Goal: Task Accomplishment & Management: Manage account settings

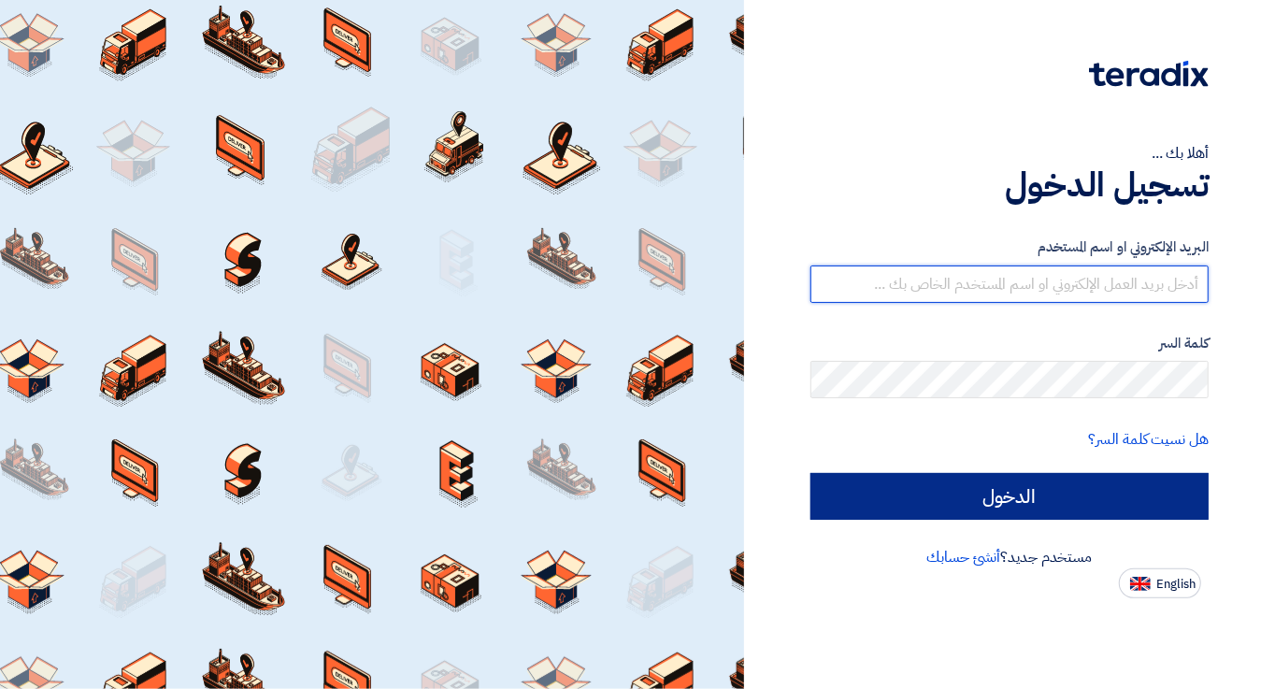
type input "[EMAIL_ADDRESS][DOMAIN_NAME]"
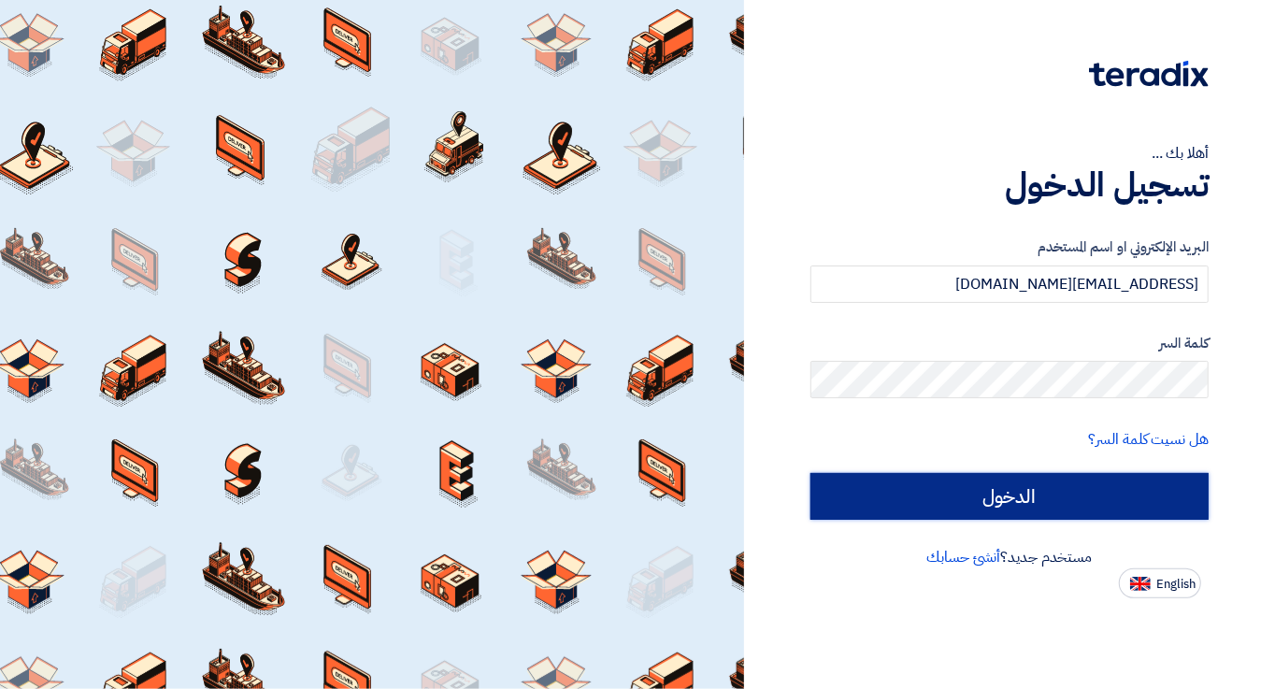
click at [924, 497] on input "الدخول" at bounding box center [1010, 496] width 398 height 47
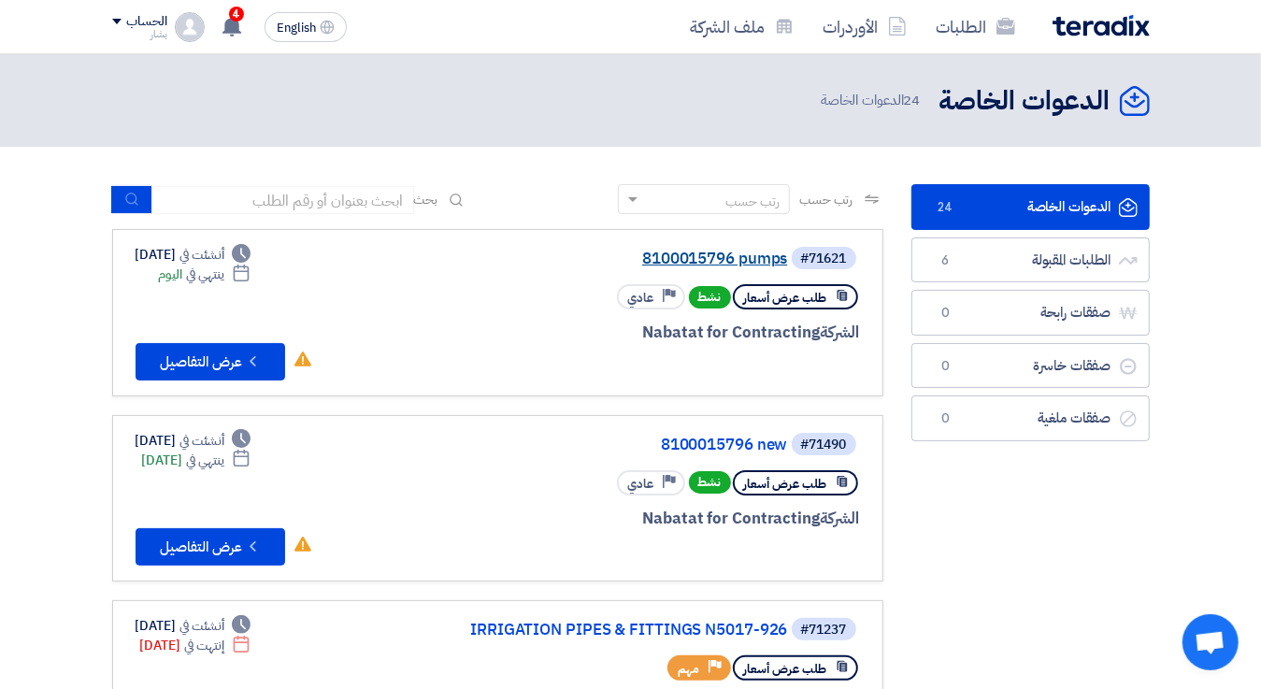
click at [724, 254] on link "8100015796 pumps" at bounding box center [601, 259] width 374 height 17
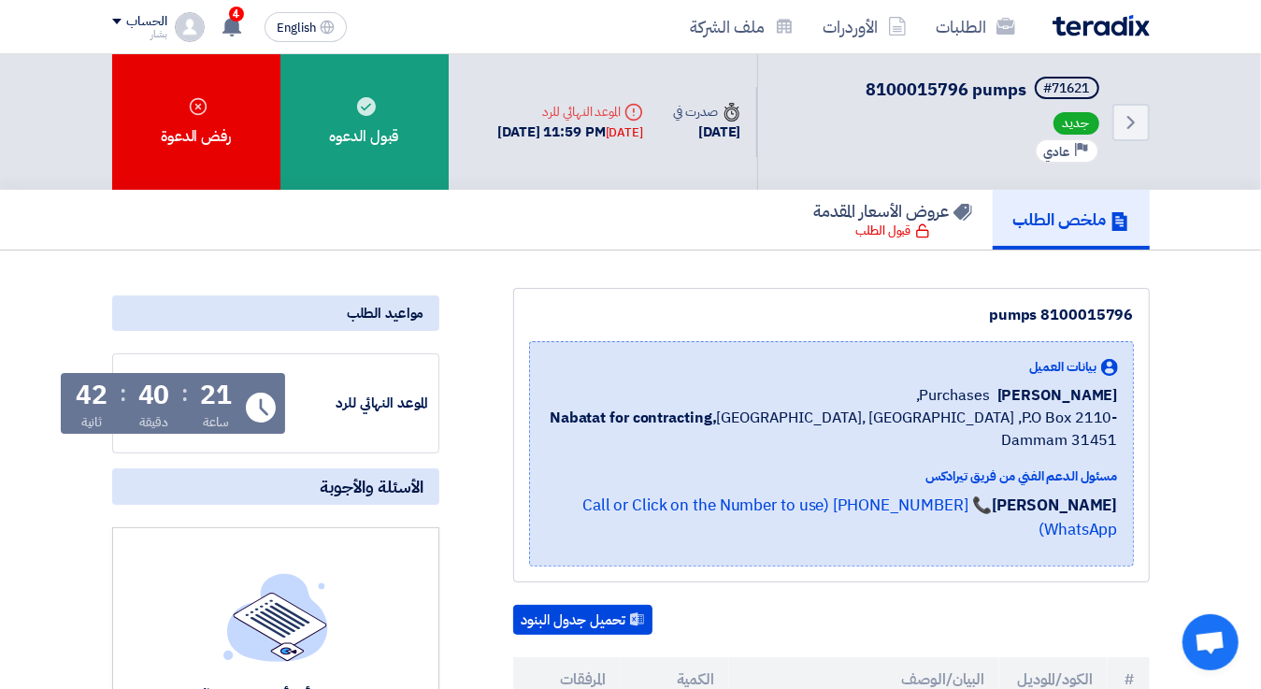
click at [1037, 218] on h5 "ملخص الطلب" at bounding box center [1072, 220] width 116 height 22
click at [1128, 122] on icon "Back" at bounding box center [1131, 122] width 22 height 22
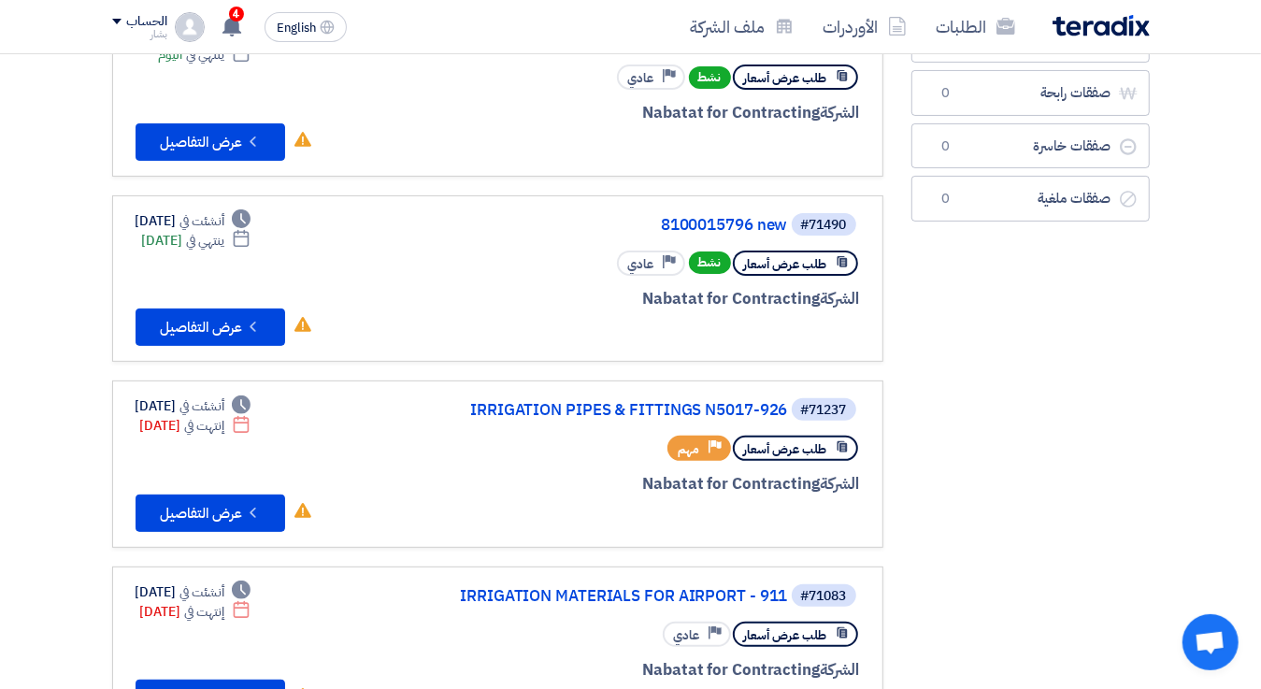
scroll to position [281, 0]
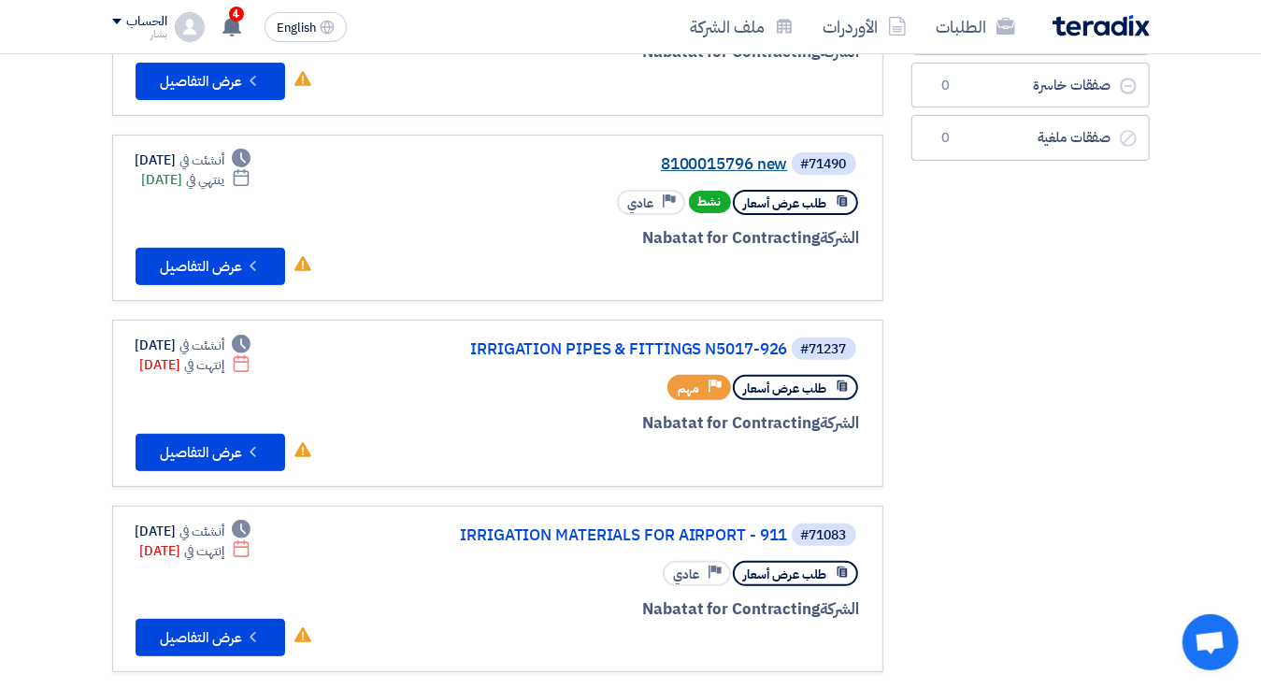
click at [716, 156] on link "8100015796 new" at bounding box center [601, 164] width 374 height 17
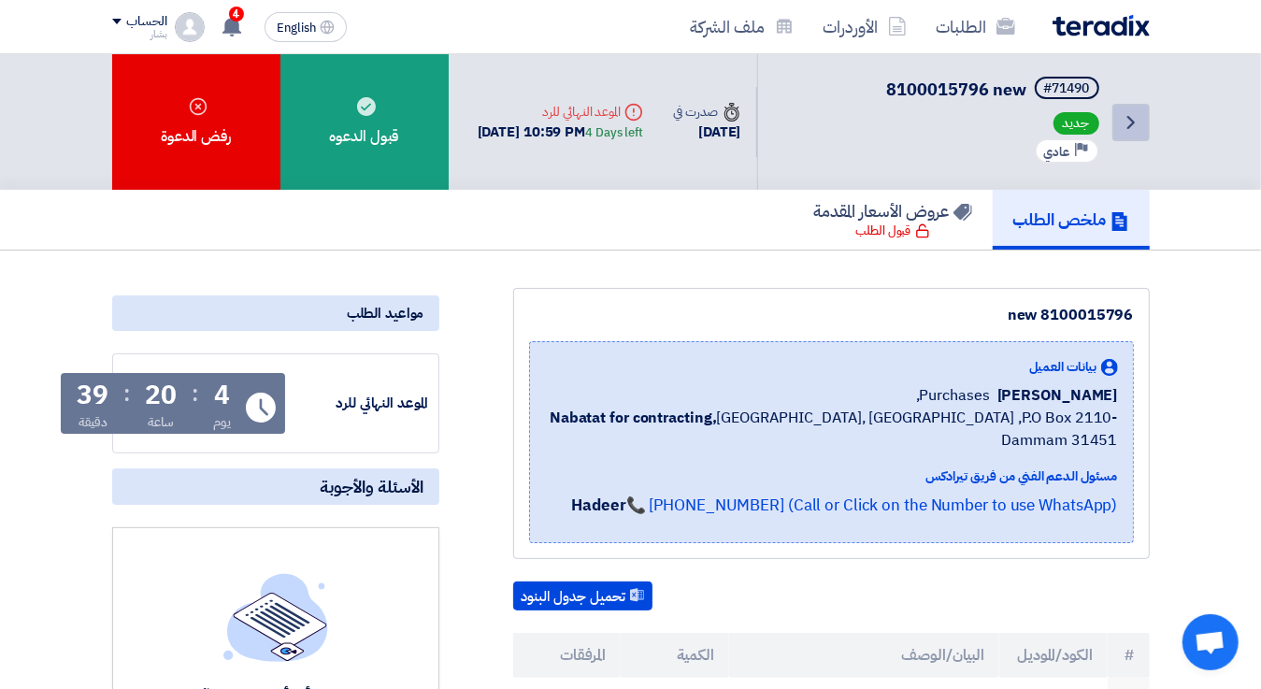
click at [1128, 122] on icon "Back" at bounding box center [1131, 122] width 22 height 22
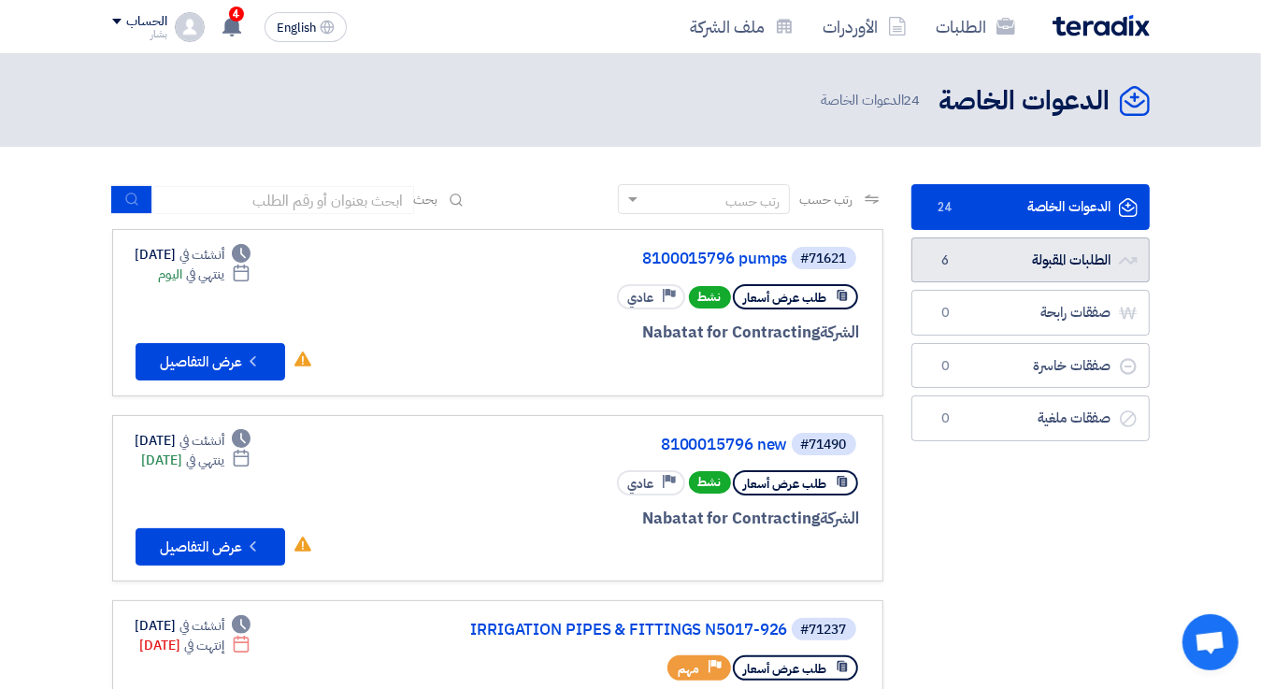
click at [976, 259] on link "الطلبات المقبولة الطلبات المقبولة 6" at bounding box center [1031, 261] width 238 height 46
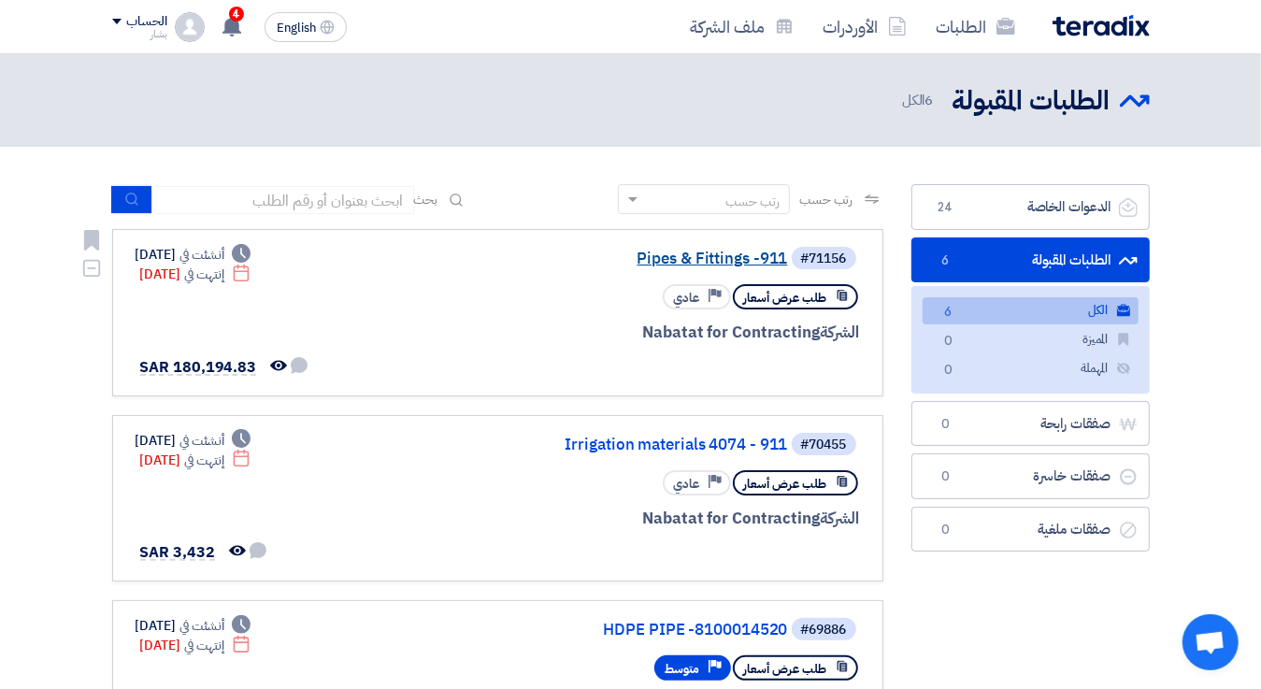
click at [688, 252] on link "Pipes & Fittings -911" at bounding box center [601, 259] width 374 height 17
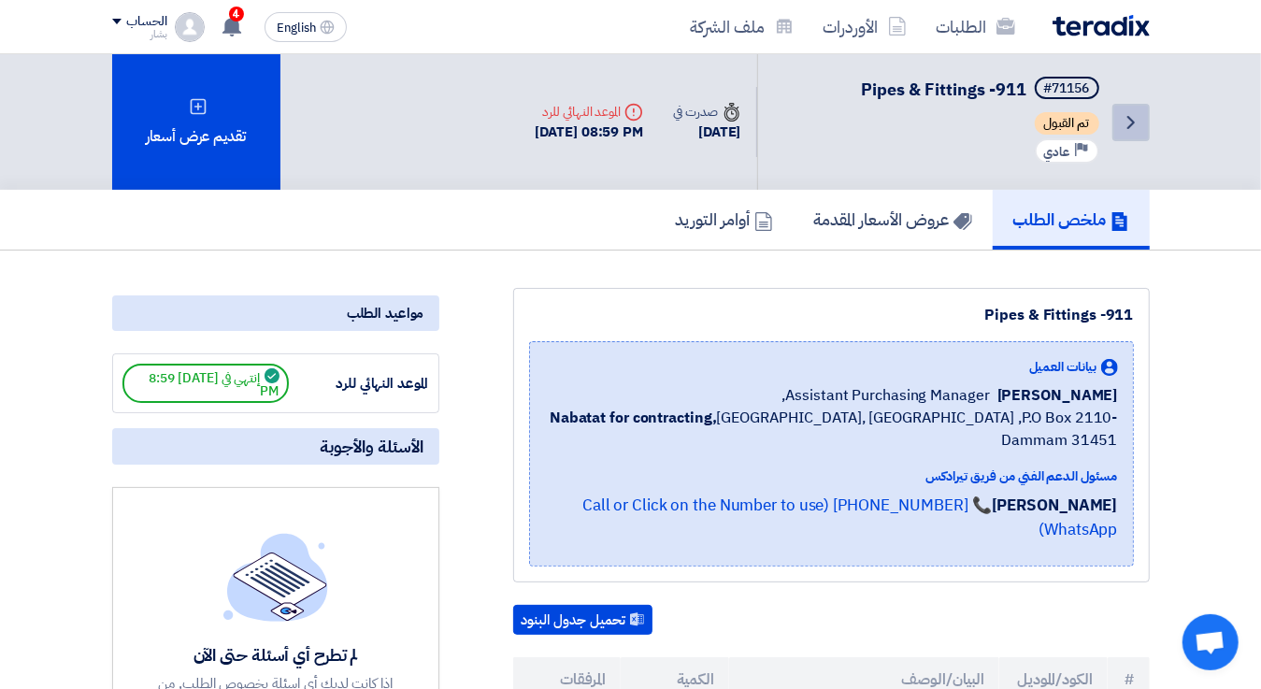
click at [1124, 123] on icon "Back" at bounding box center [1131, 122] width 22 height 22
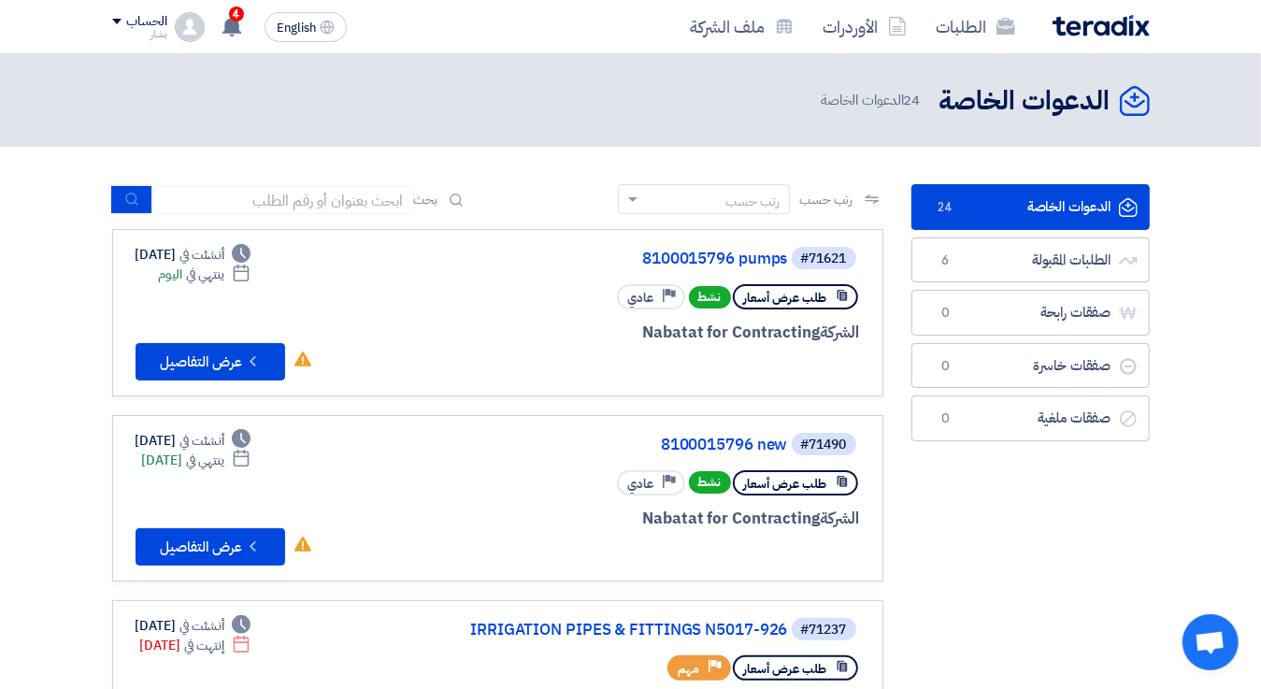
click at [1020, 198] on link "الدعوات الخاصة الدعوات الخاصة 24" at bounding box center [1031, 207] width 238 height 46
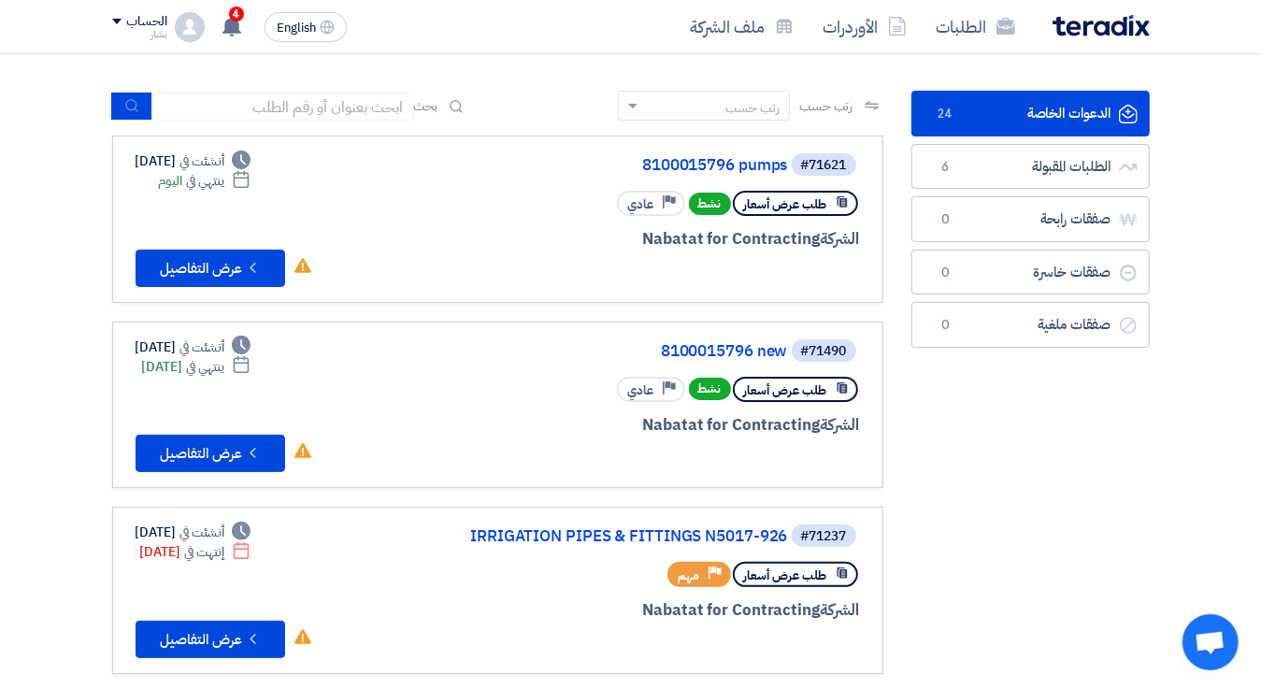
scroll to position [187, 0]
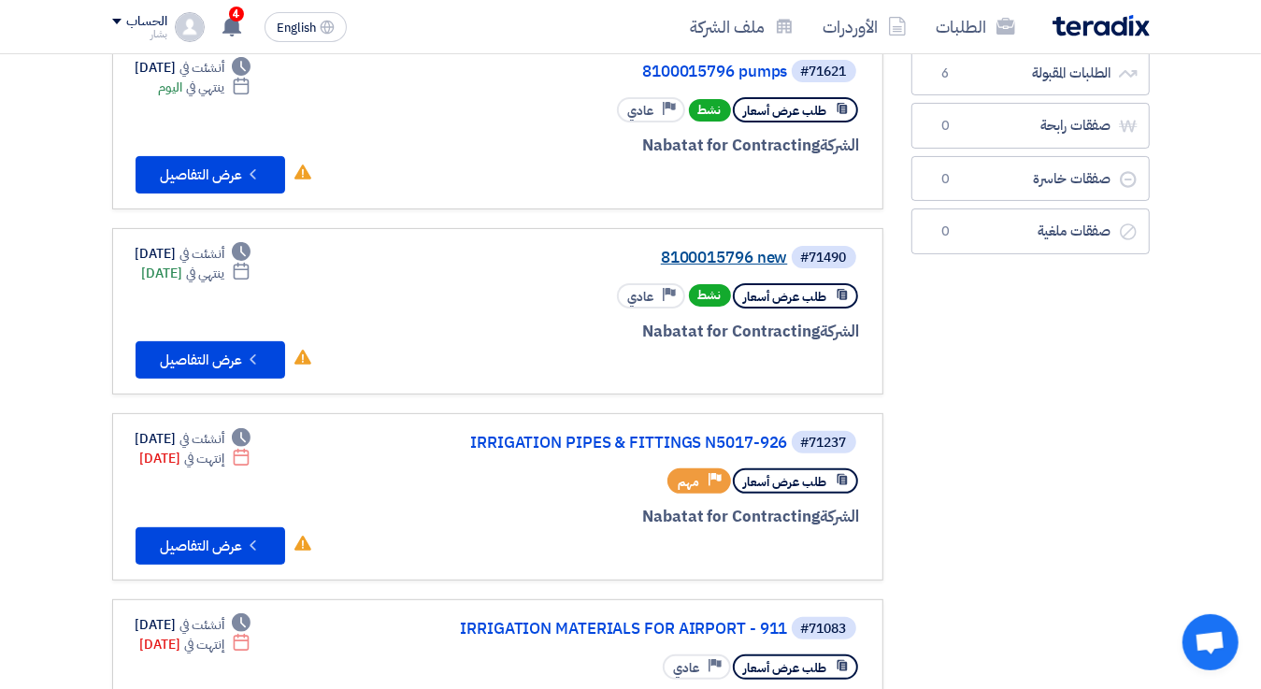
click at [740, 251] on link "8100015796 new" at bounding box center [601, 258] width 374 height 17
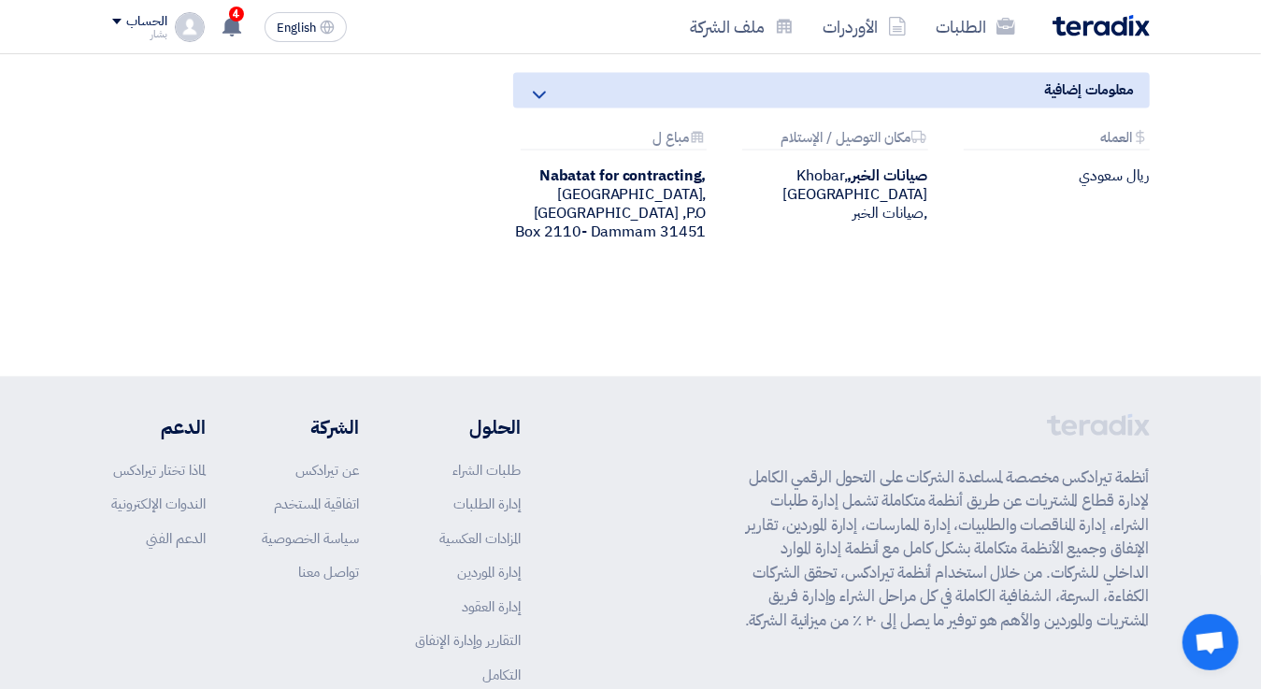
scroll to position [2295, 0]
